Goal: Information Seeking & Learning: Learn about a topic

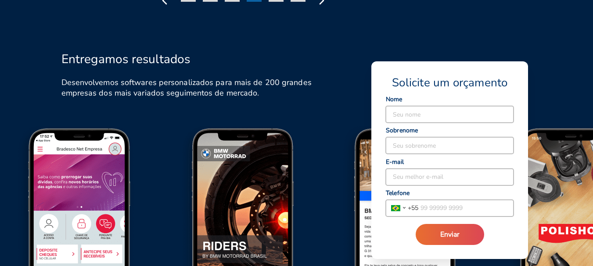
scroll to position [1097, 0]
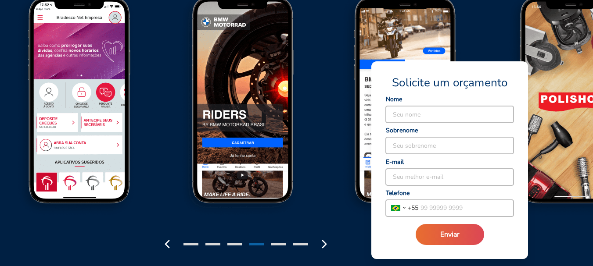
click at [278, 244] on div at bounding box center [278, 245] width 15 height 2
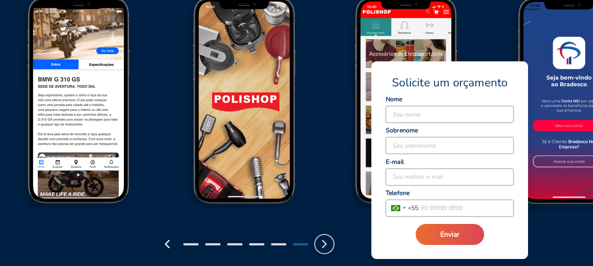
click at [322, 244] on icon "button" at bounding box center [324, 244] width 14 height 14
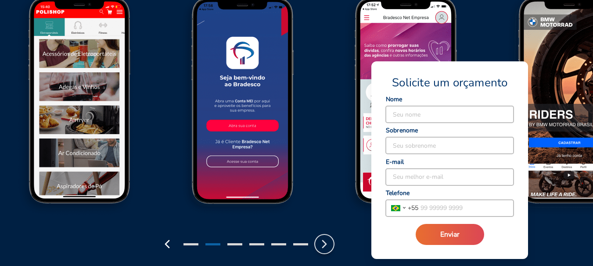
click at [319, 238] on icon "button" at bounding box center [324, 244] width 14 height 14
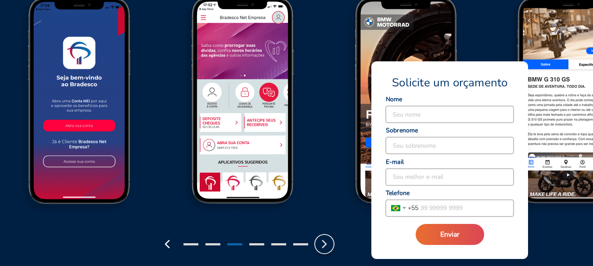
click at [319, 238] on icon "button" at bounding box center [324, 244] width 14 height 14
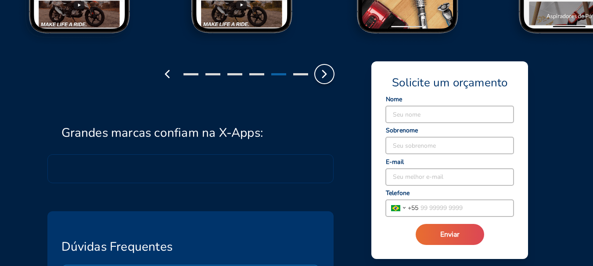
scroll to position [1272, 0]
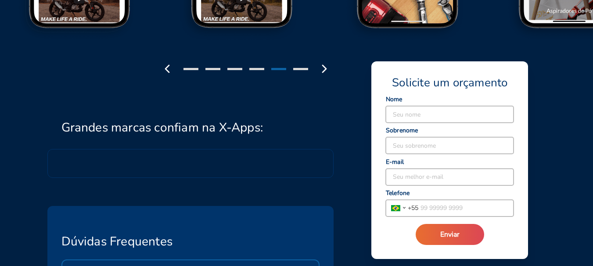
click at [207, 154] on div at bounding box center [190, 163] width 287 height 29
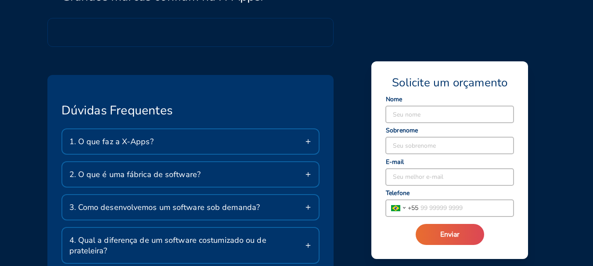
scroll to position [1404, 0]
click at [218, 136] on div "1. O que faz a X-Apps?" at bounding box center [190, 141] width 257 height 25
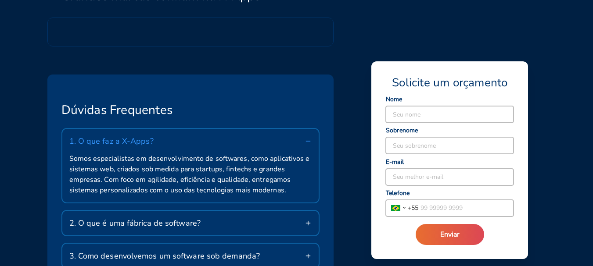
click at [218, 136] on div "1. O que faz a X-Apps?" at bounding box center [190, 141] width 257 height 25
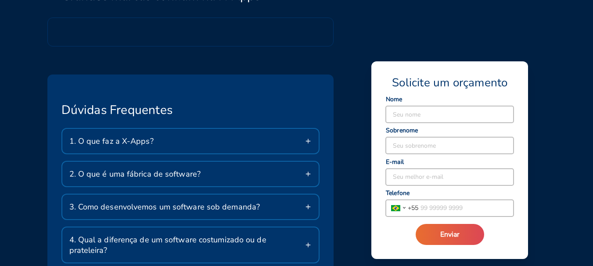
click at [218, 136] on div "1. O que faz a X-Apps?" at bounding box center [190, 141] width 257 height 25
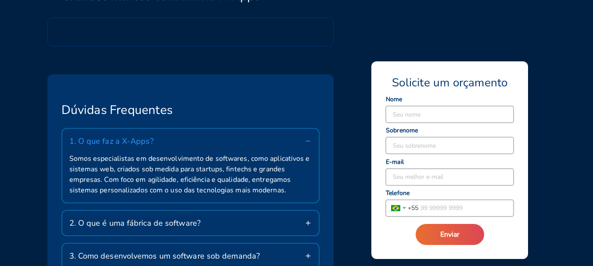
click at [216, 170] on span "Somos especialistas em desenvolvimento de softwares, como aplicativos e sistema…" at bounding box center [190, 175] width 243 height 42
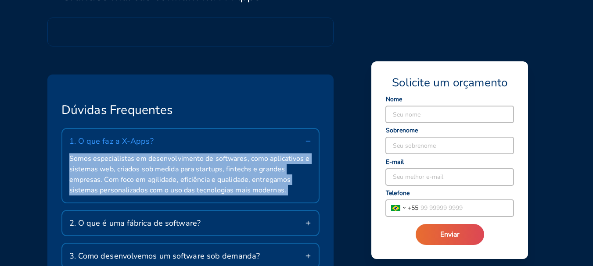
click at [216, 170] on span "Somos especialistas em desenvolvimento de softwares, como aplicativos e sistema…" at bounding box center [190, 175] width 243 height 42
copy div "Somos especialistas em desenvolvimento de softwares, como aplicativos e sistema…"
